Goal: Book appointment/travel/reservation

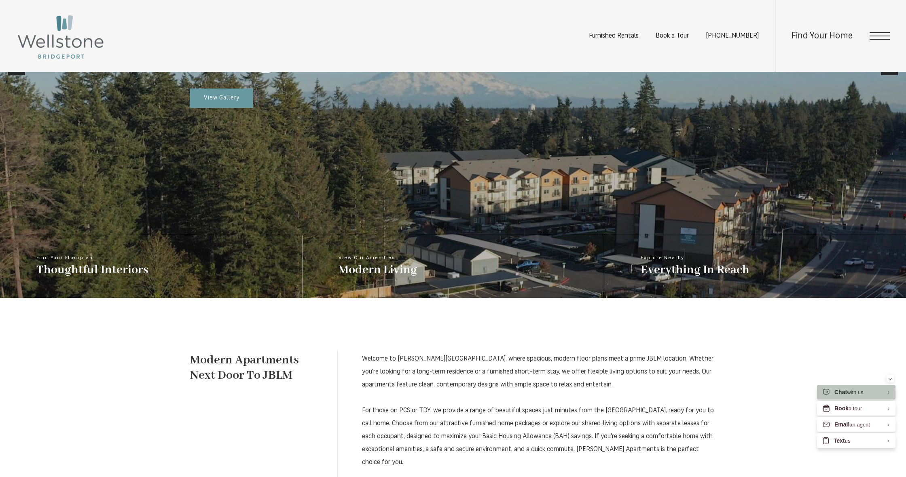
scroll to position [289, 0]
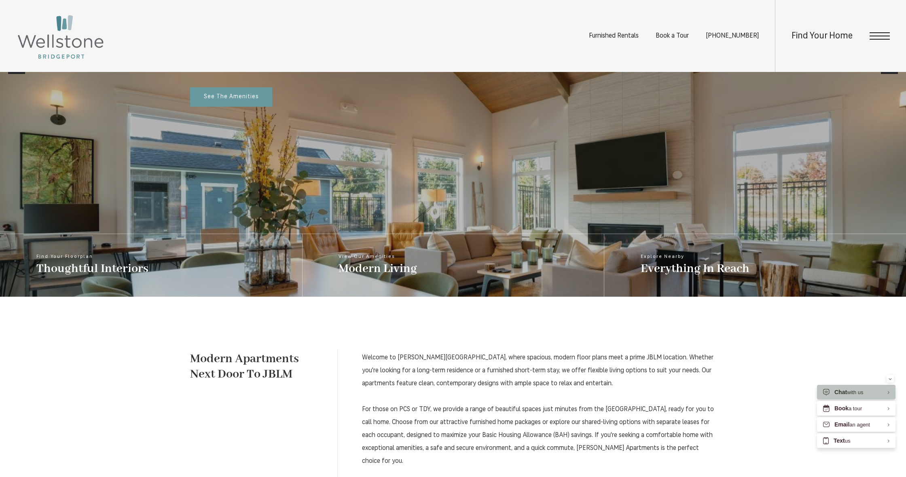
click at [874, 36] on span "Open Menu" at bounding box center [879, 36] width 20 height 1
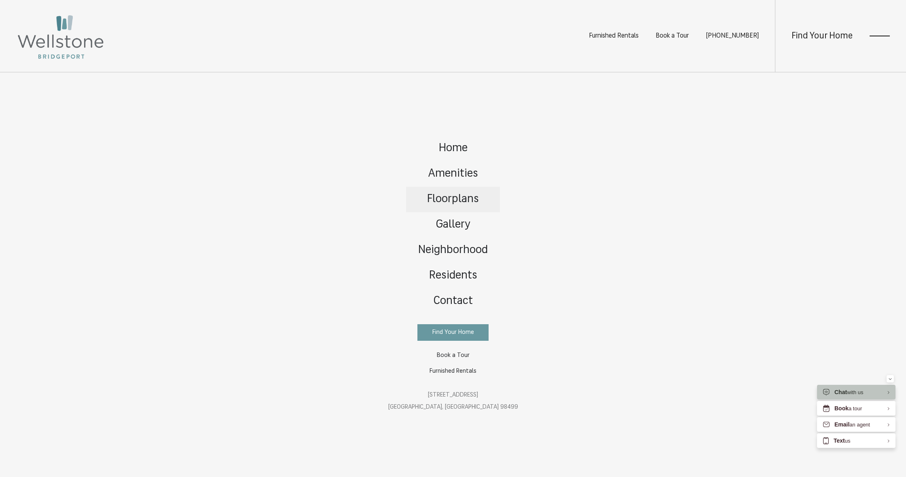
click at [442, 197] on span "Floorplans" at bounding box center [453, 199] width 52 height 11
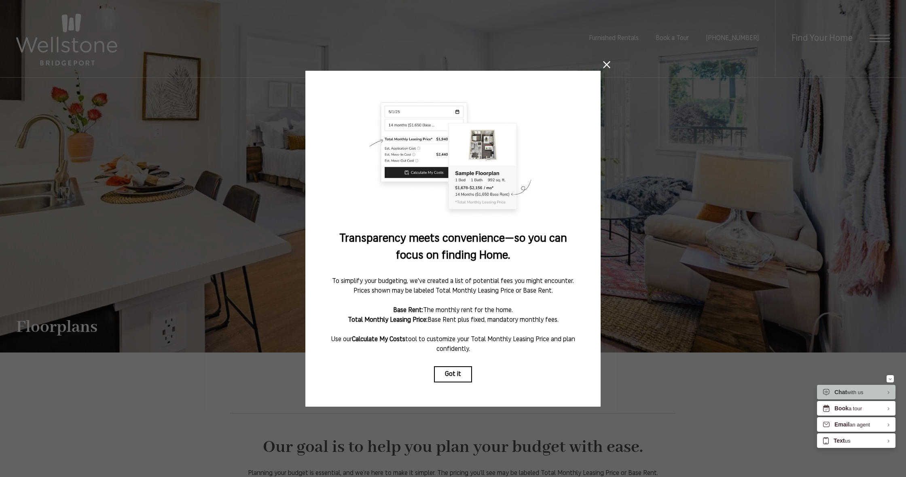
click at [452, 371] on button "Got it" at bounding box center [453, 374] width 38 height 16
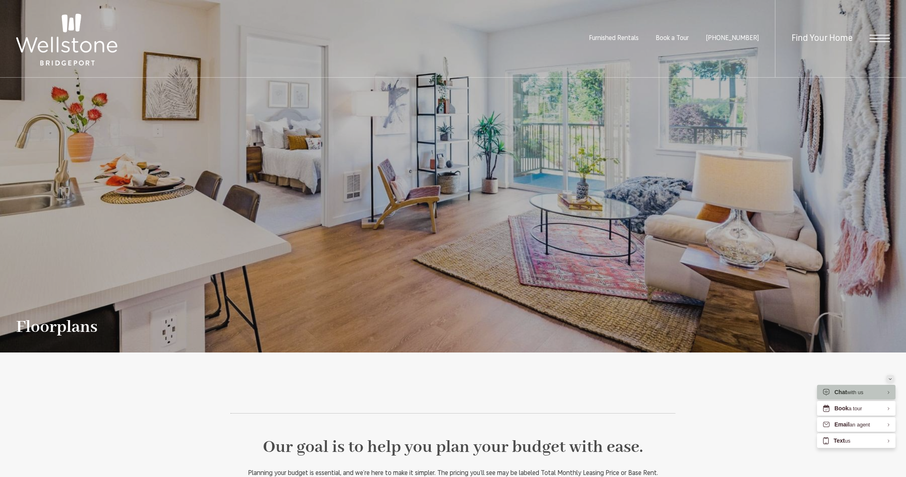
click at [887, 376] on button "Minimize" at bounding box center [889, 378] width 7 height 7
click at [882, 37] on span "Open Menu" at bounding box center [879, 38] width 20 height 7
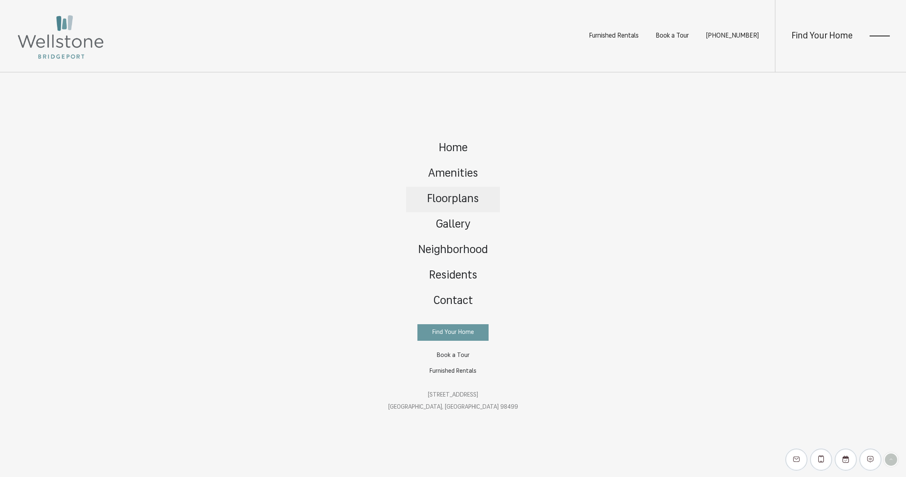
click at [439, 199] on span "Floorplans" at bounding box center [453, 199] width 52 height 11
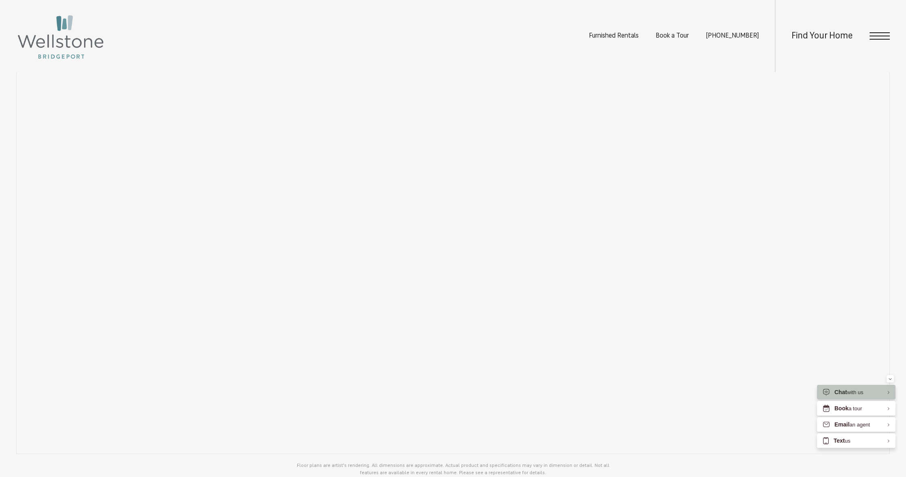
scroll to position [710, 0]
click at [864, 32] on div "Find Your Home" at bounding box center [832, 36] width 115 height 72
click at [879, 39] on span "Open Menu" at bounding box center [879, 39] width 20 height 1
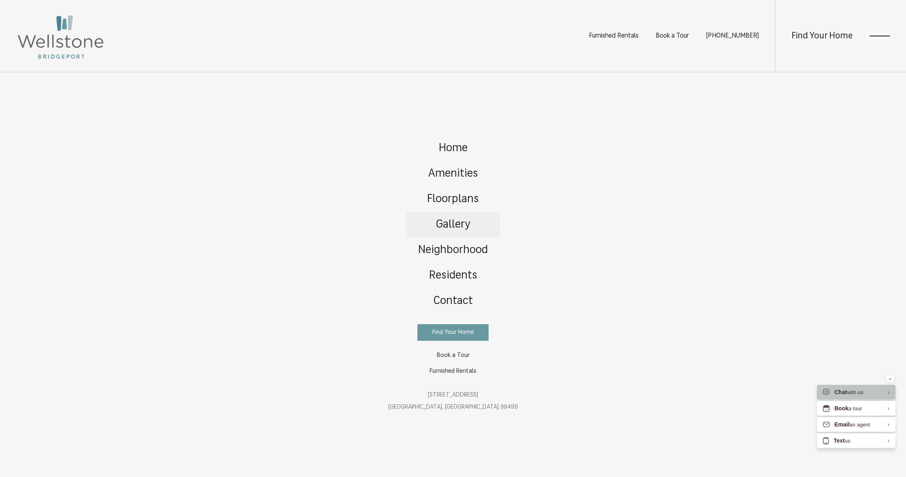
click at [463, 231] on link "Gallery" at bounding box center [453, 224] width 94 height 25
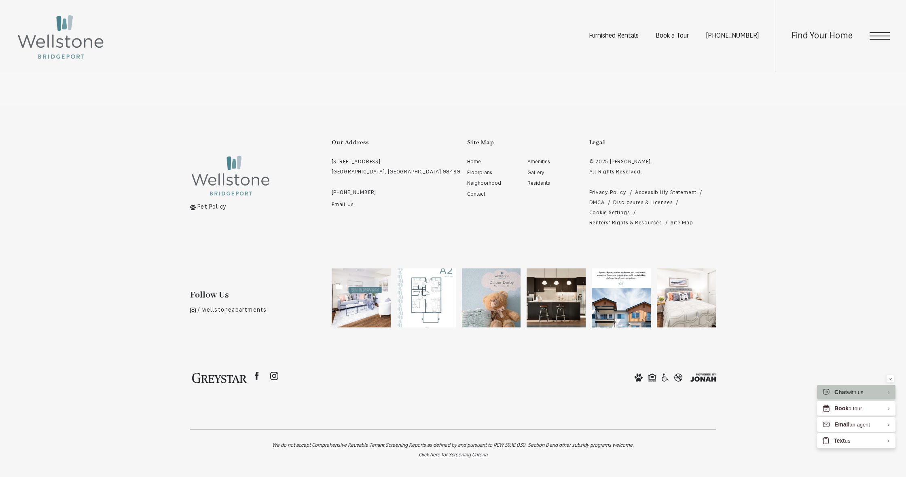
scroll to position [2376, 0]
click at [848, 406] on div "Book a tour" at bounding box center [847, 409] width 27 height 8
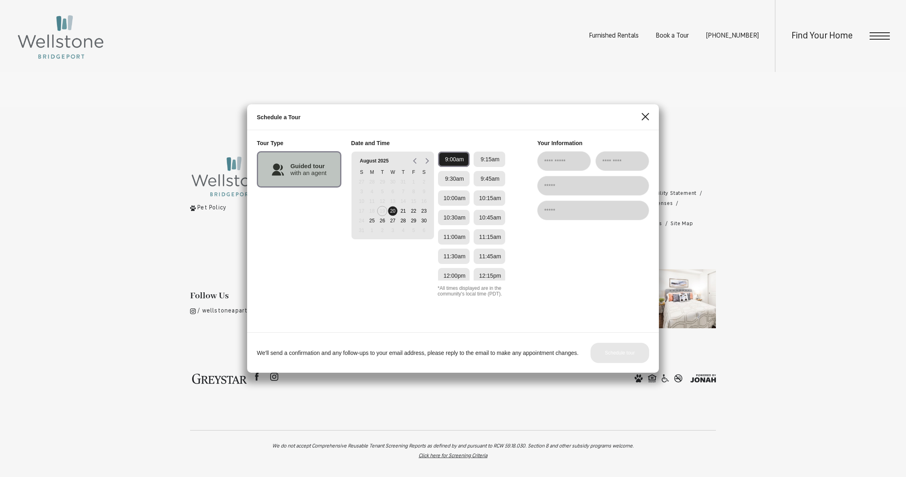
click at [389, 211] on button "20" at bounding box center [392, 211] width 11 height 6
click at [390, 214] on button "20" at bounding box center [392, 211] width 11 height 6
click at [455, 226] on div "12:00pm" at bounding box center [454, 221] width 32 height 16
click at [452, 220] on span "12:00pm" at bounding box center [454, 221] width 22 height 6
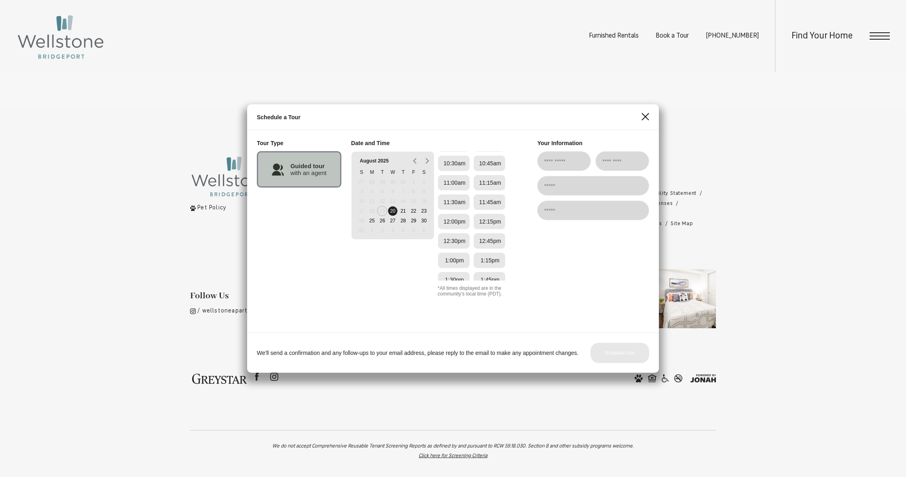
click at [452, 220] on span "12:00pm" at bounding box center [454, 221] width 22 height 6
type input "*****"
type input "********"
type input "**********"
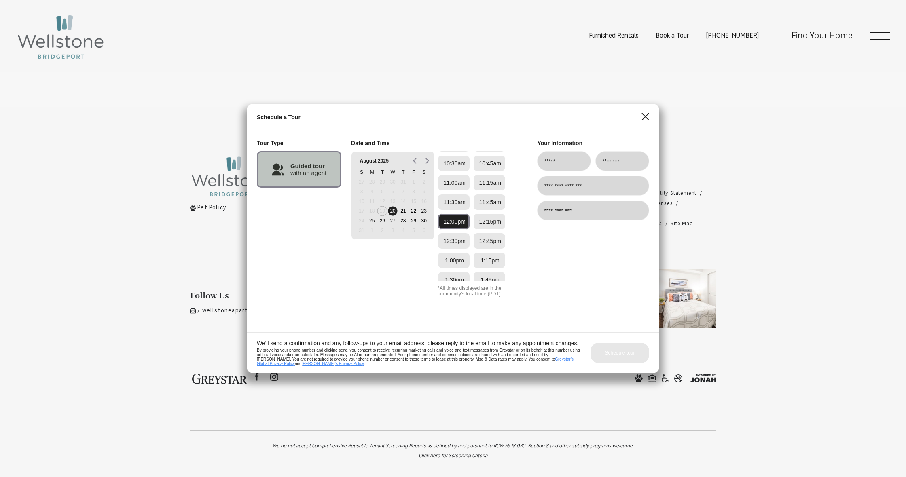
type input "**********"
click at [604, 351] on button "Schedule tour" at bounding box center [619, 353] width 59 height 20
